Goal: Information Seeking & Learning: Learn about a topic

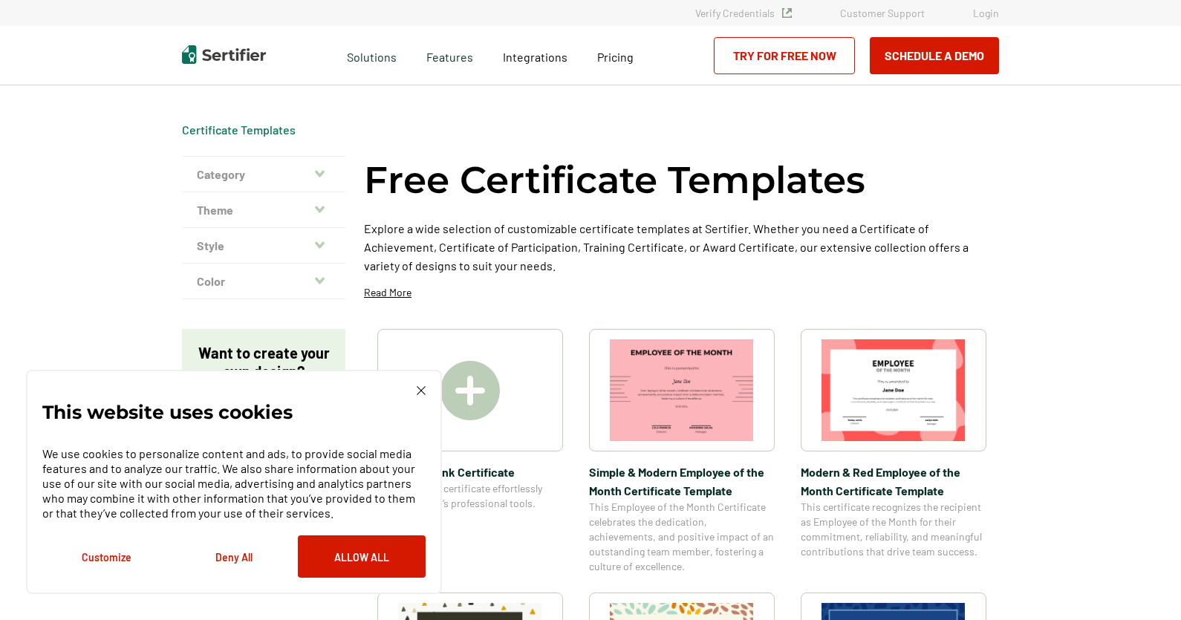
click at [372, 551] on button "Allow All" at bounding box center [362, 557] width 128 height 42
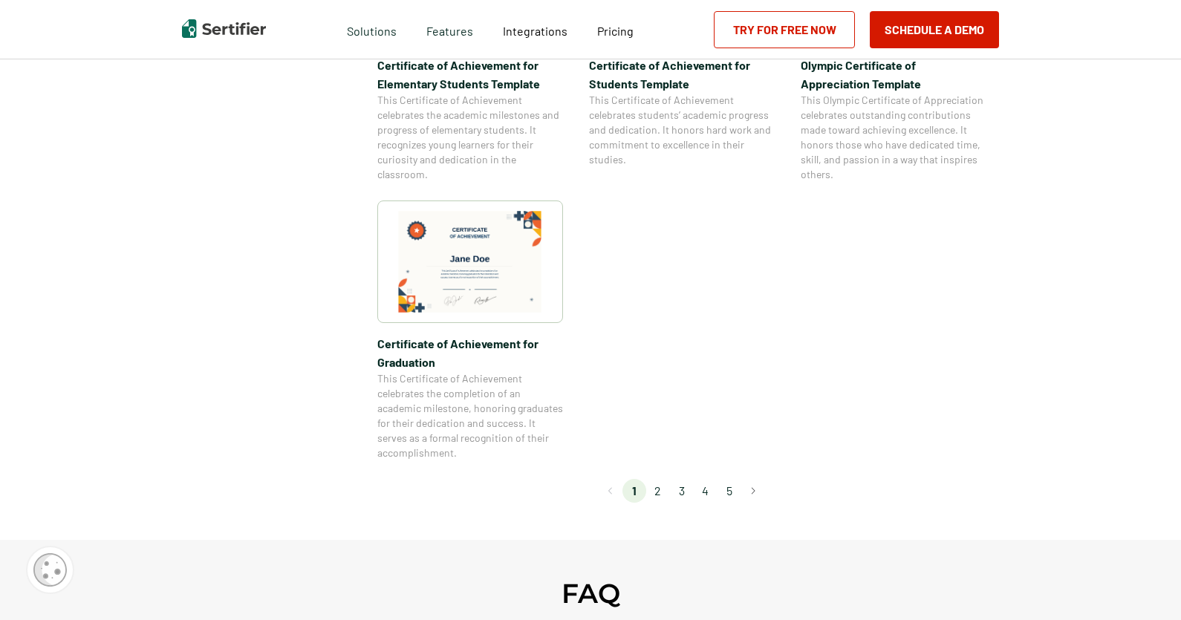
scroll to position [1263, 0]
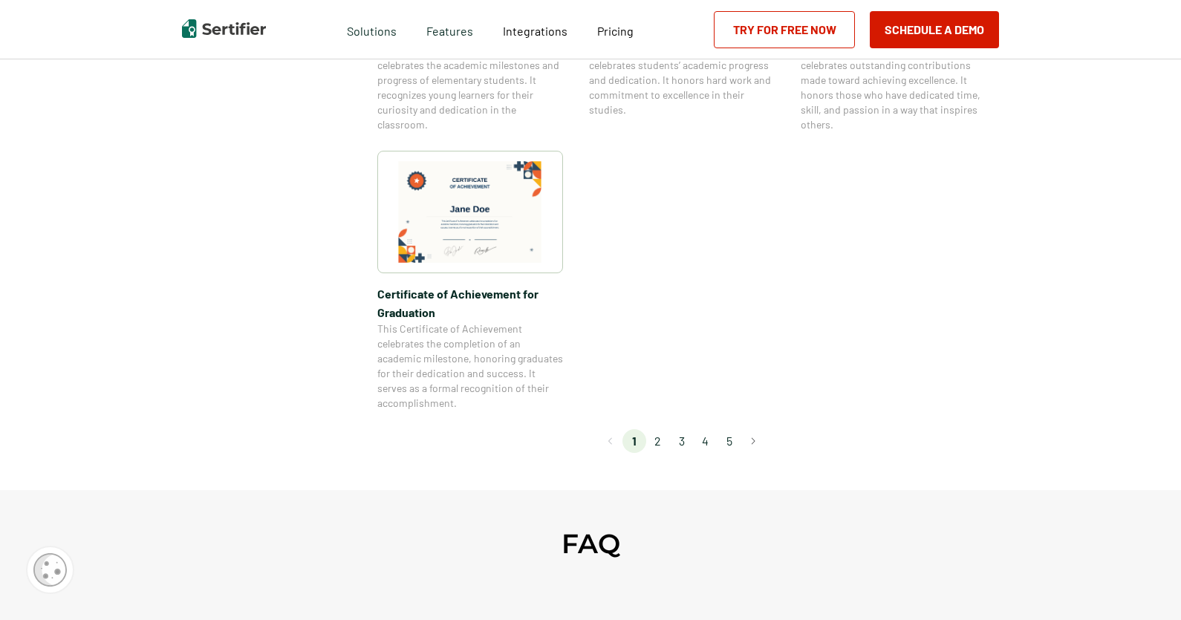
click at [658, 441] on li "2" at bounding box center [658, 441] width 24 height 24
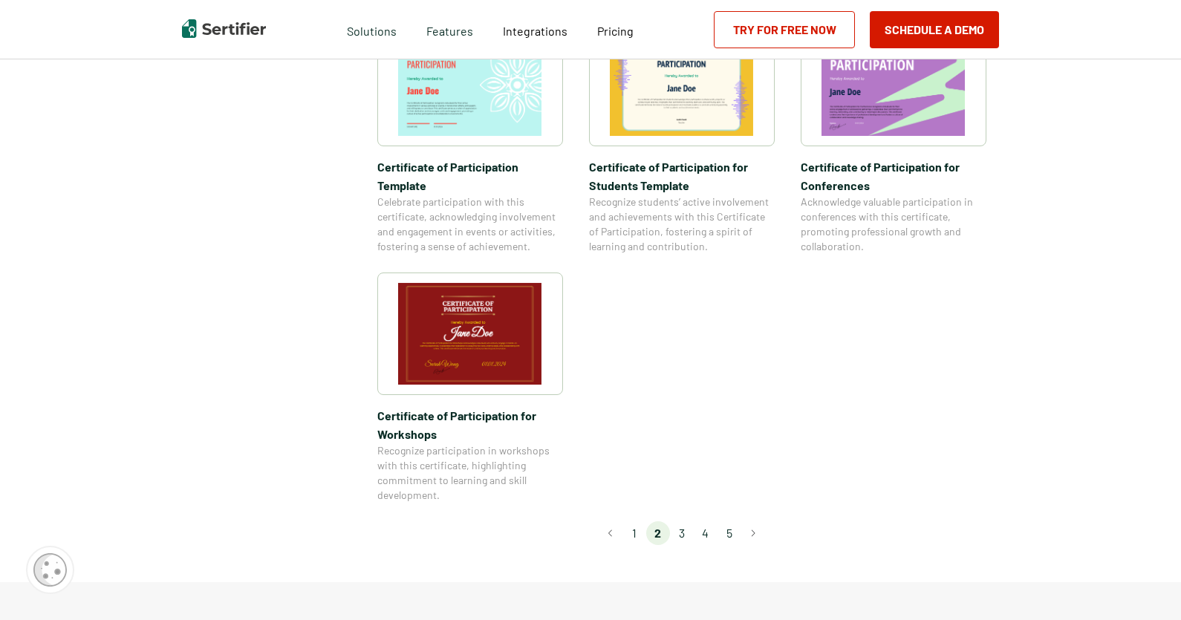
scroll to position [1189, 0]
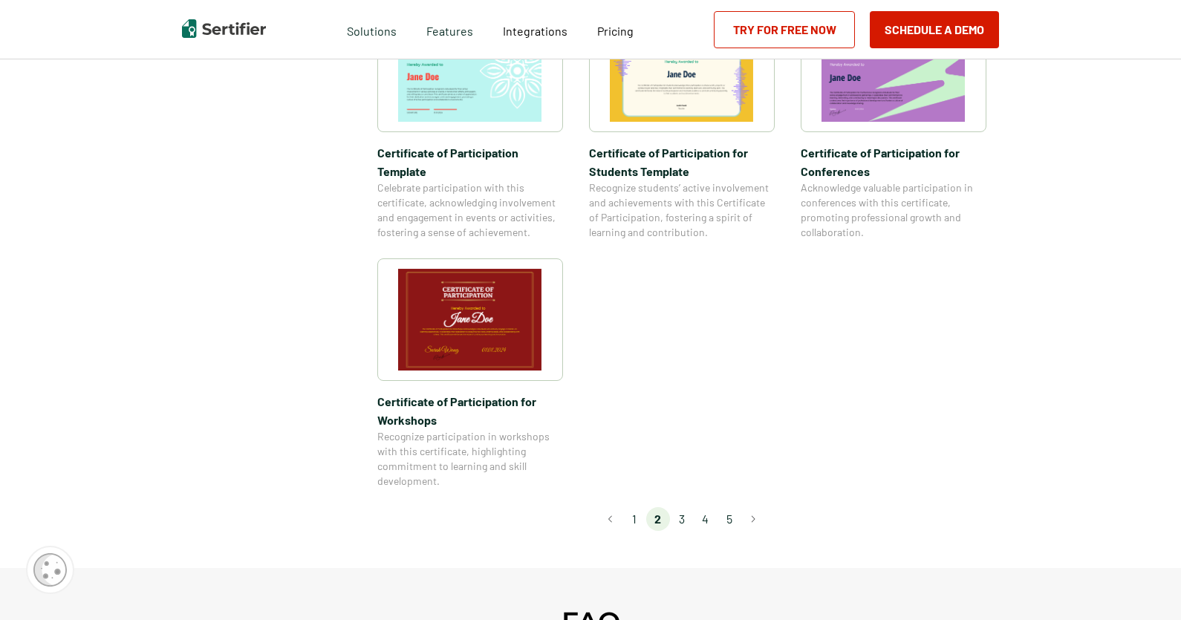
click at [682, 507] on li "3" at bounding box center [682, 519] width 24 height 24
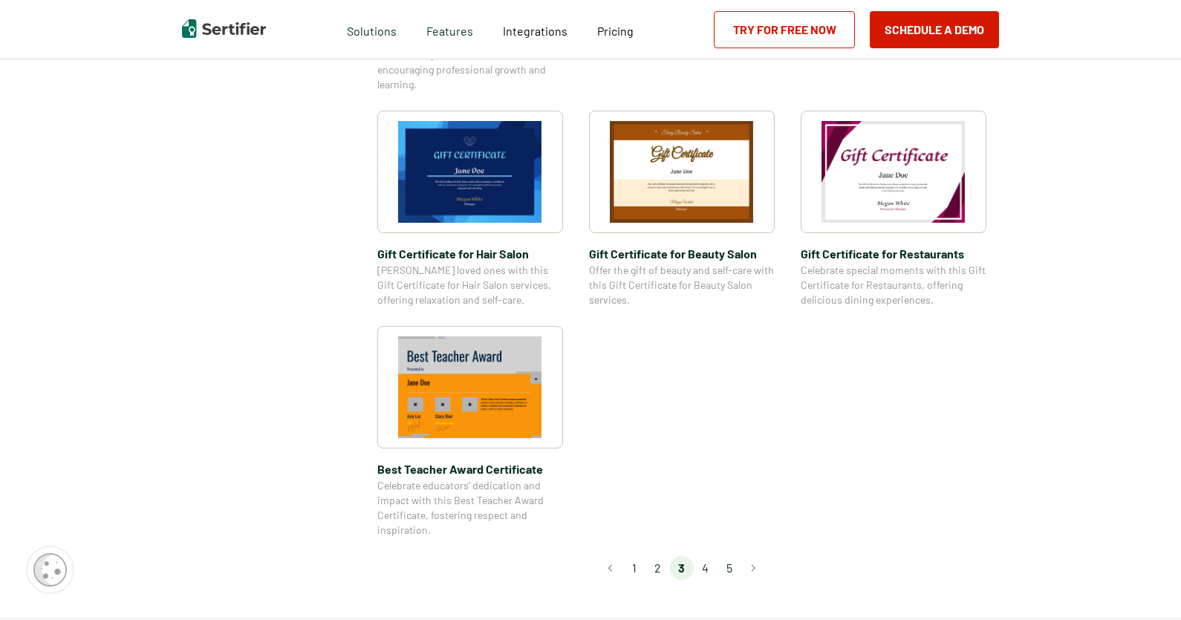
scroll to position [966, 0]
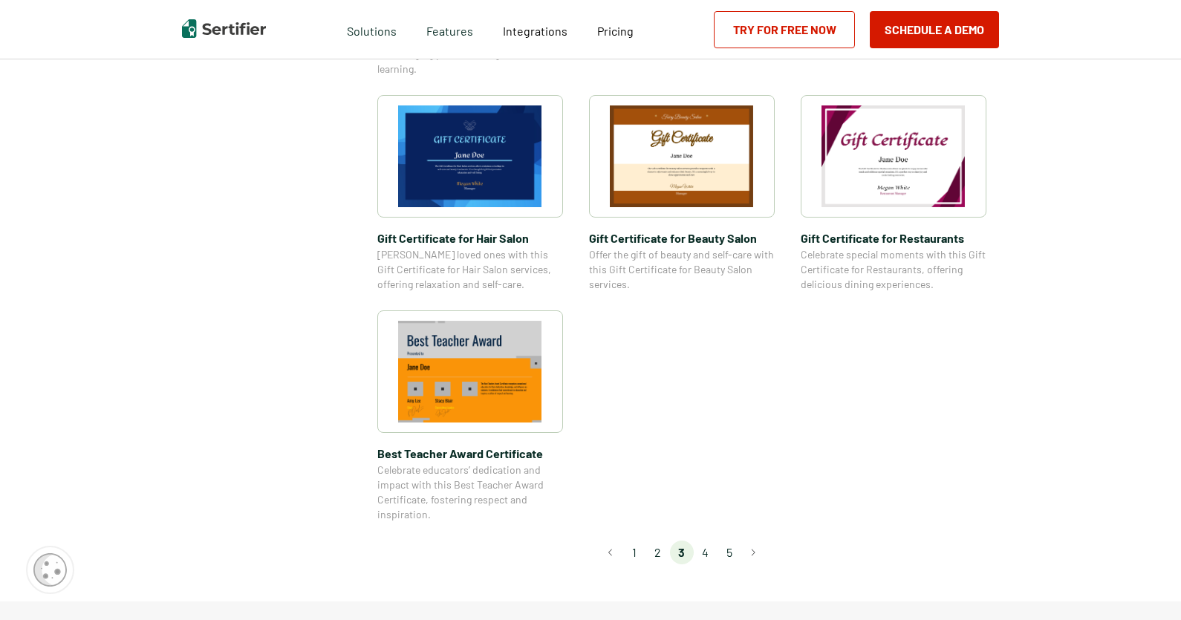
click at [708, 556] on li "4" at bounding box center [706, 553] width 24 height 24
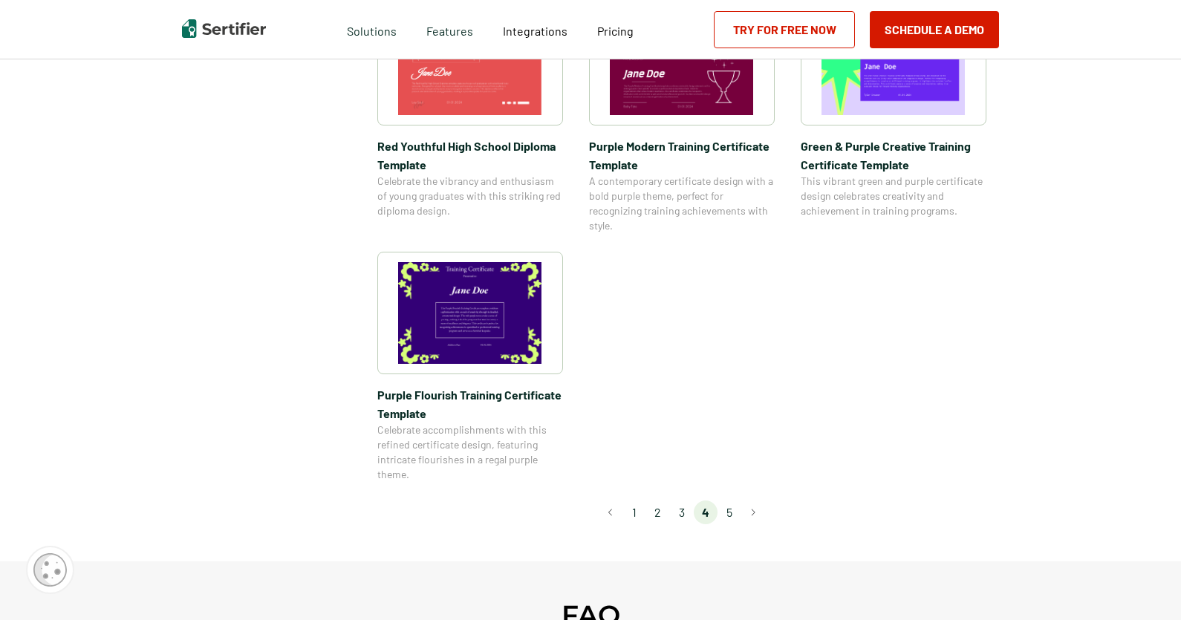
scroll to position [1189, 0]
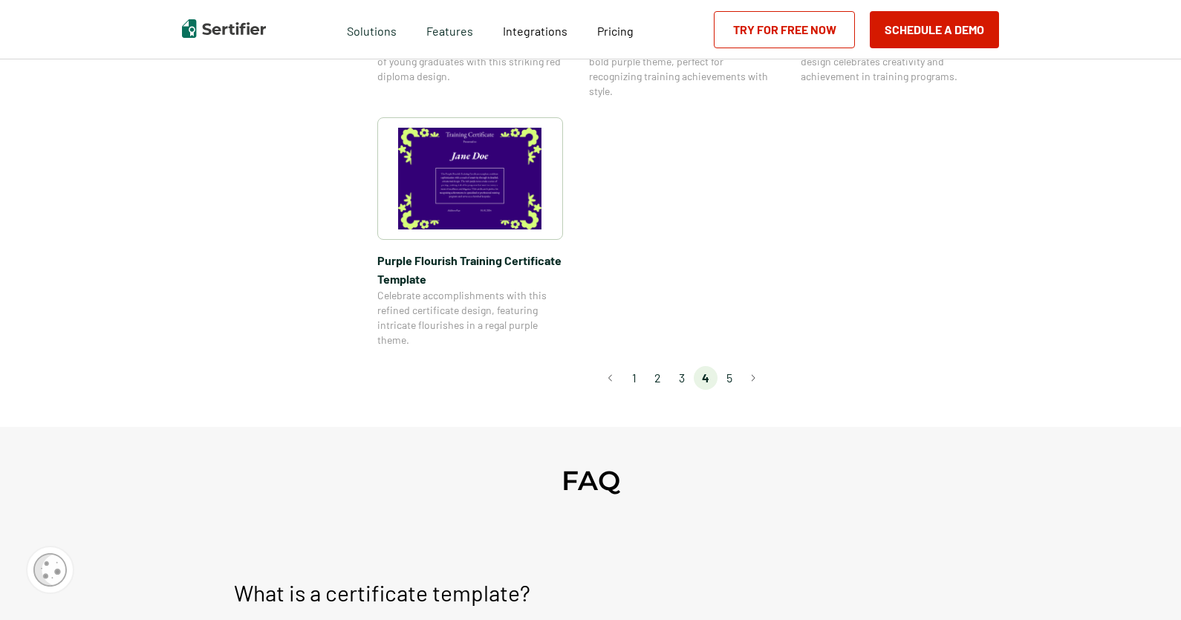
click at [733, 379] on li "5" at bounding box center [730, 378] width 24 height 24
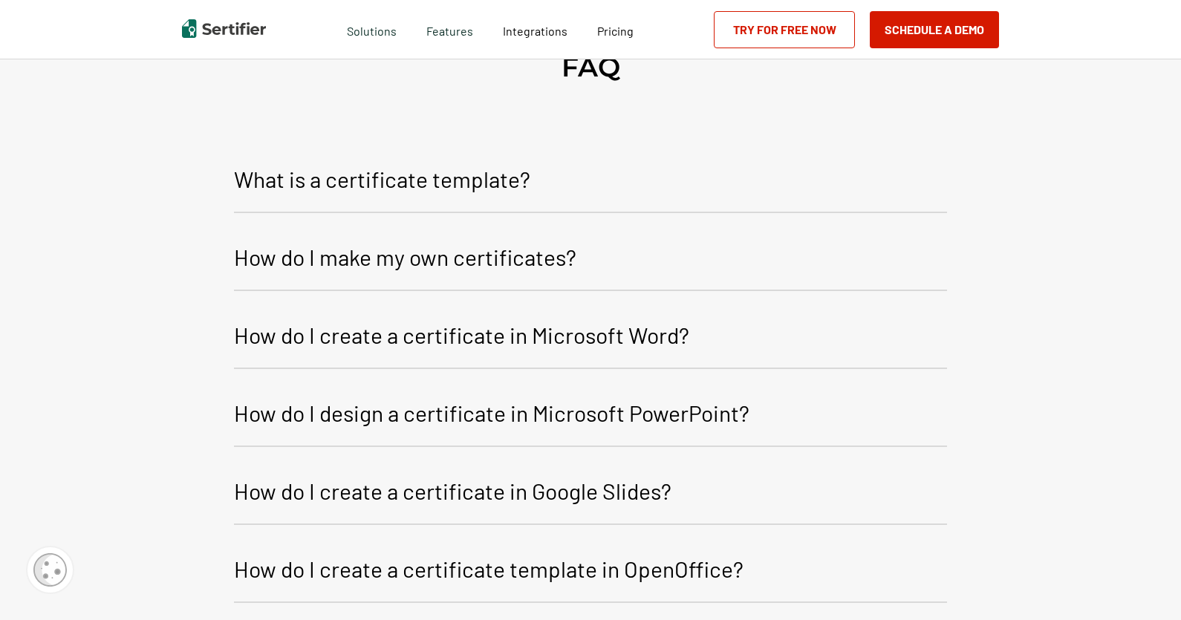
scroll to position [594, 0]
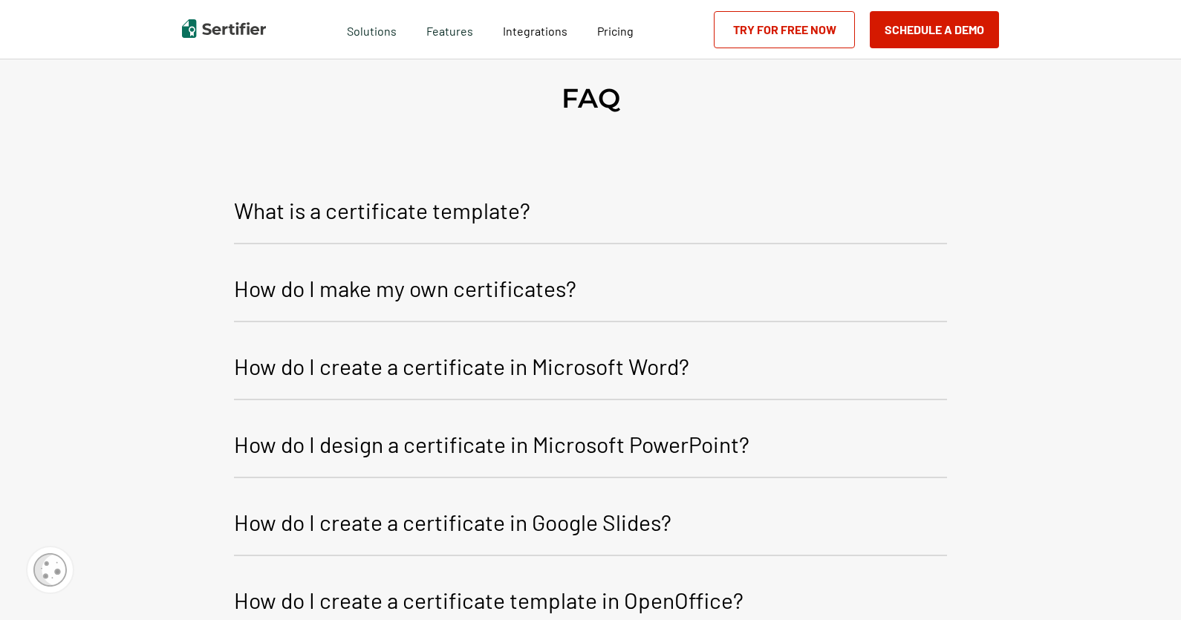
click at [477, 350] on p "How do I create a certificate in Microsoft Word?" at bounding box center [461, 366] width 455 height 36
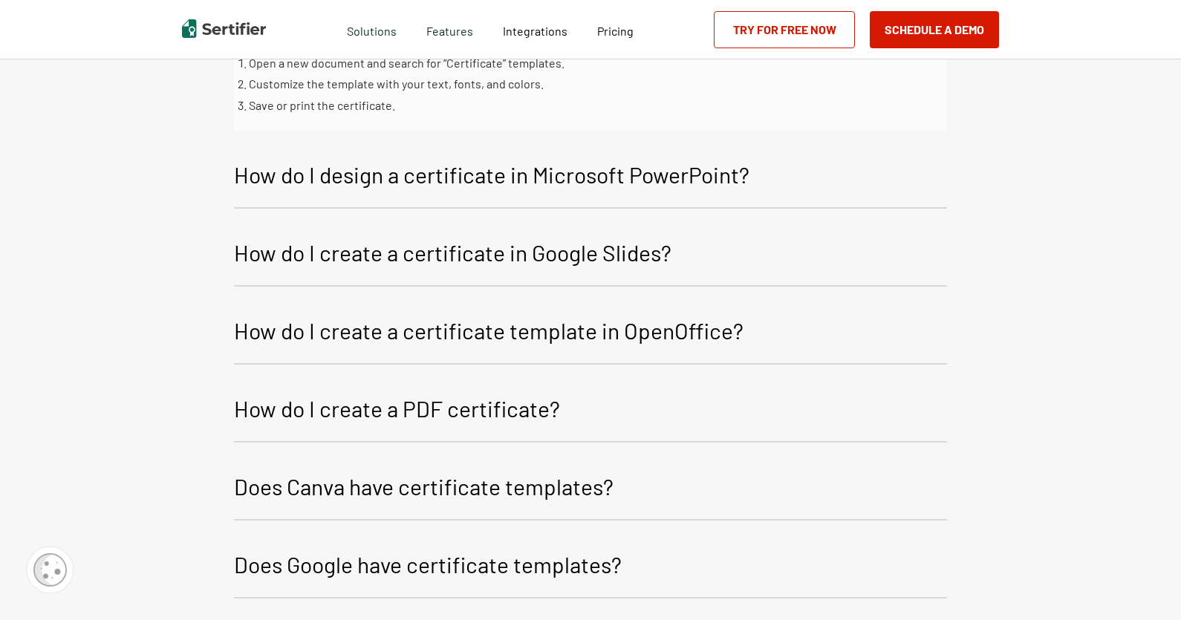
scroll to position [966, 0]
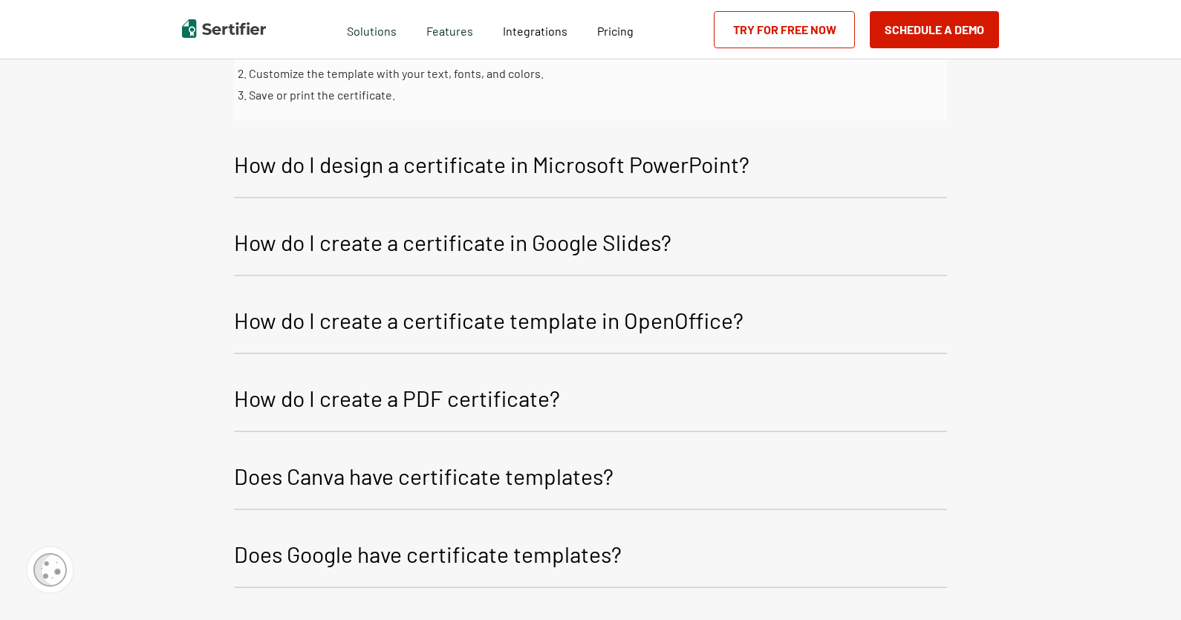
click at [462, 228] on p "How do I create a certificate in Google Slides?" at bounding box center [453, 242] width 438 height 36
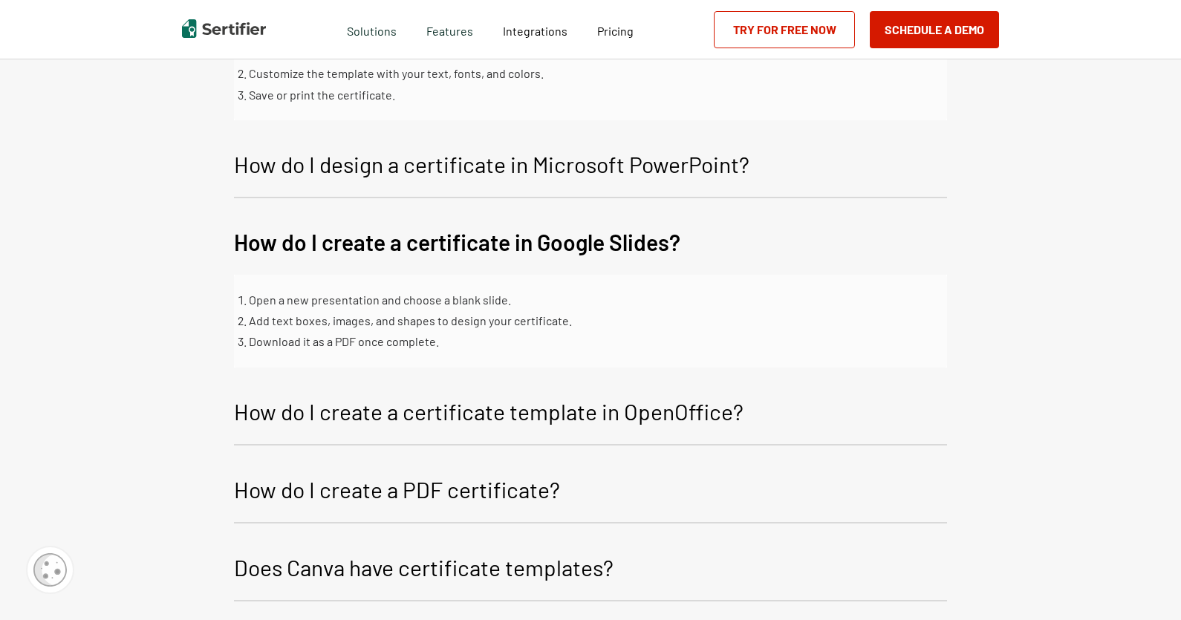
click at [440, 472] on p "How do I create a PDF certificate?" at bounding box center [397, 490] width 326 height 36
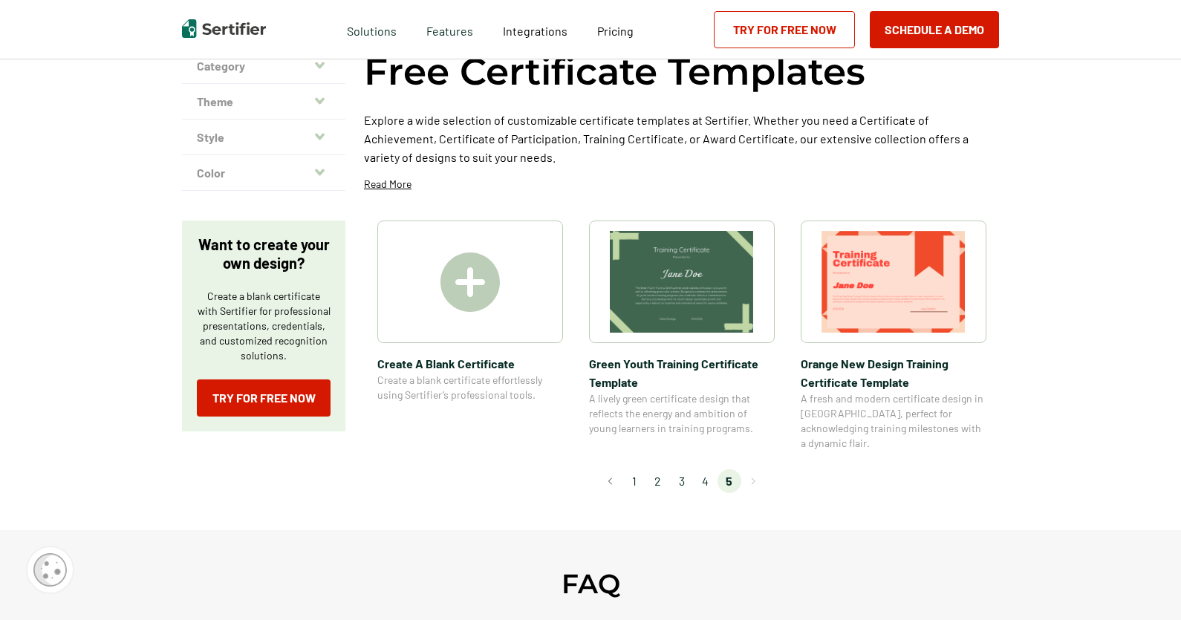
scroll to position [0, 0]
